Goal: Task Accomplishment & Management: Manage account settings

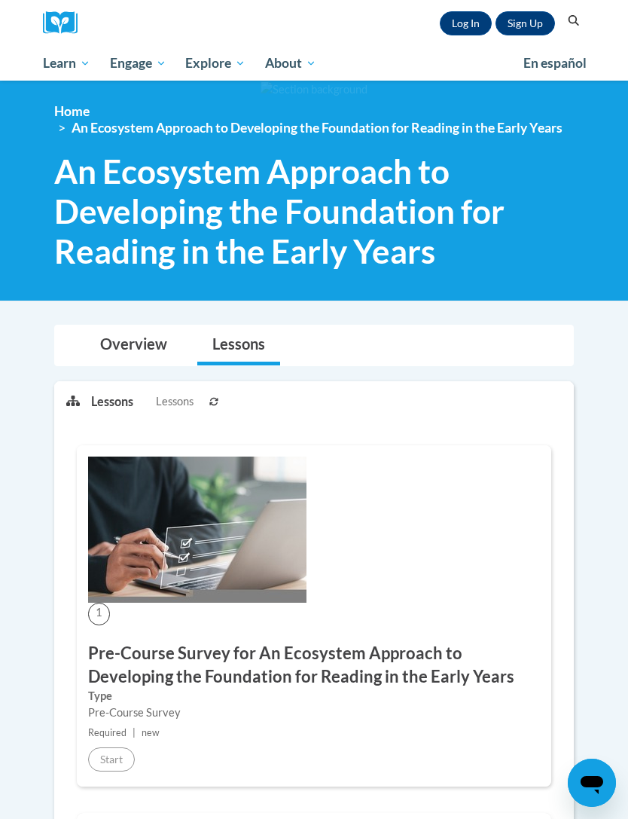
click at [472, 29] on link "Log In" at bounding box center [466, 23] width 52 height 24
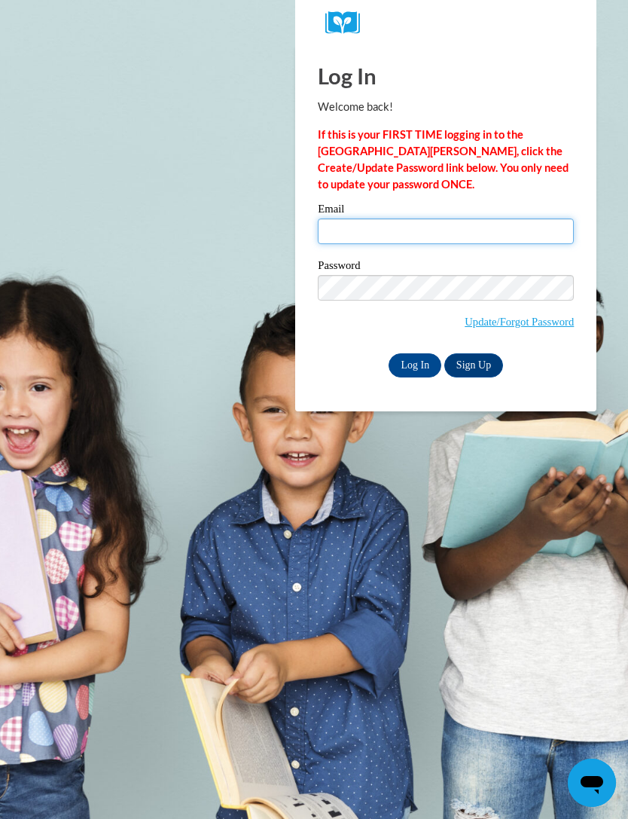
click at [445, 224] on input "Email" at bounding box center [446, 231] width 256 height 26
click at [368, 236] on input "eperry🫐@stoaulsmaumee.org" at bounding box center [446, 231] width 256 height 26
click at [380, 227] on input "eperry@stoaulsmaumee.org" at bounding box center [446, 231] width 256 height 26
type input "eperry@stpaulsmaumee.org"
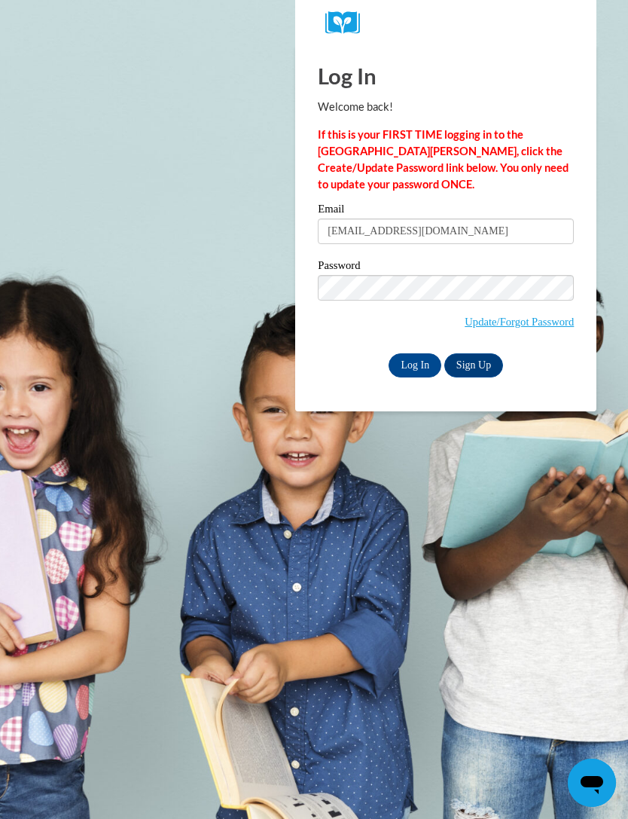
click at [393, 273] on label "Password" at bounding box center [446, 267] width 256 height 15
click at [411, 365] on input "Log In" at bounding box center [415, 365] width 53 height 24
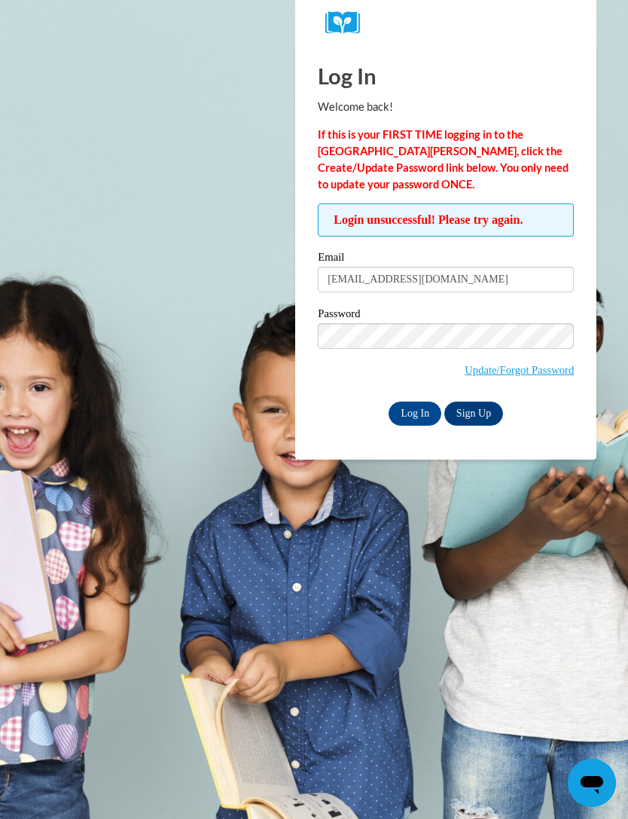
click at [408, 410] on input "Log In" at bounding box center [415, 413] width 53 height 24
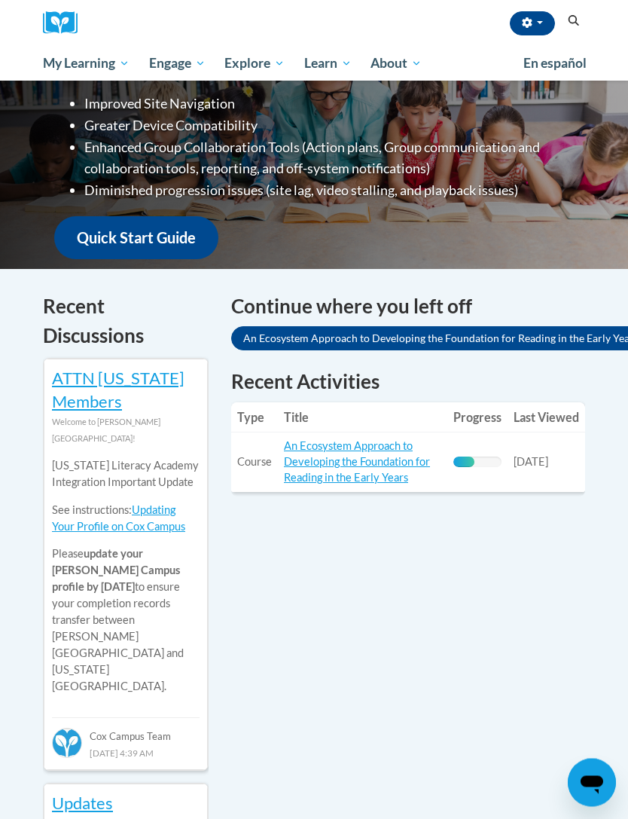
scroll to position [296, 0]
click at [525, 330] on link "An Ecosystem Approach to Developing the Foundation for Reading in the Early Yea…" at bounding box center [441, 338] width 420 height 24
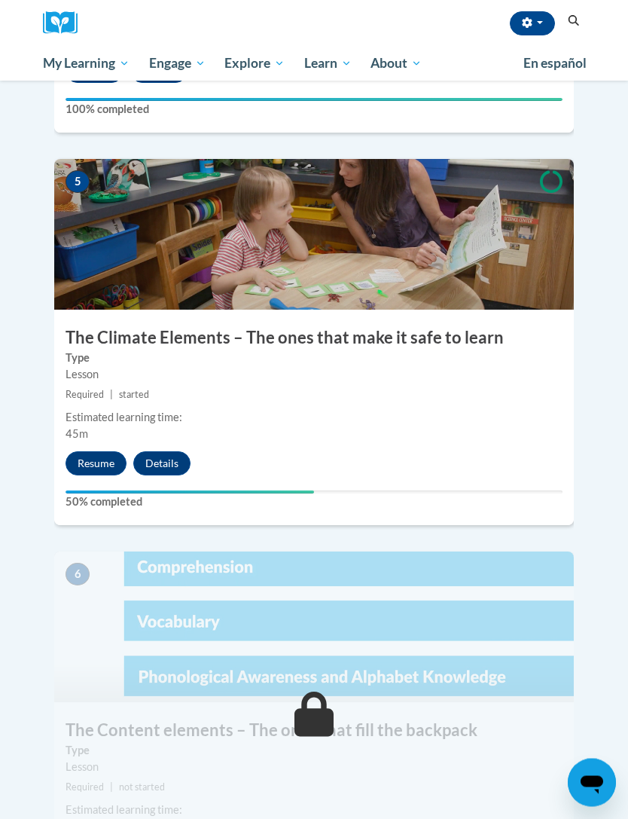
scroll to position [1964, 0]
click at [89, 451] on button "Resume" at bounding box center [96, 463] width 61 height 24
